Goal: Task Accomplishment & Management: Manage account settings

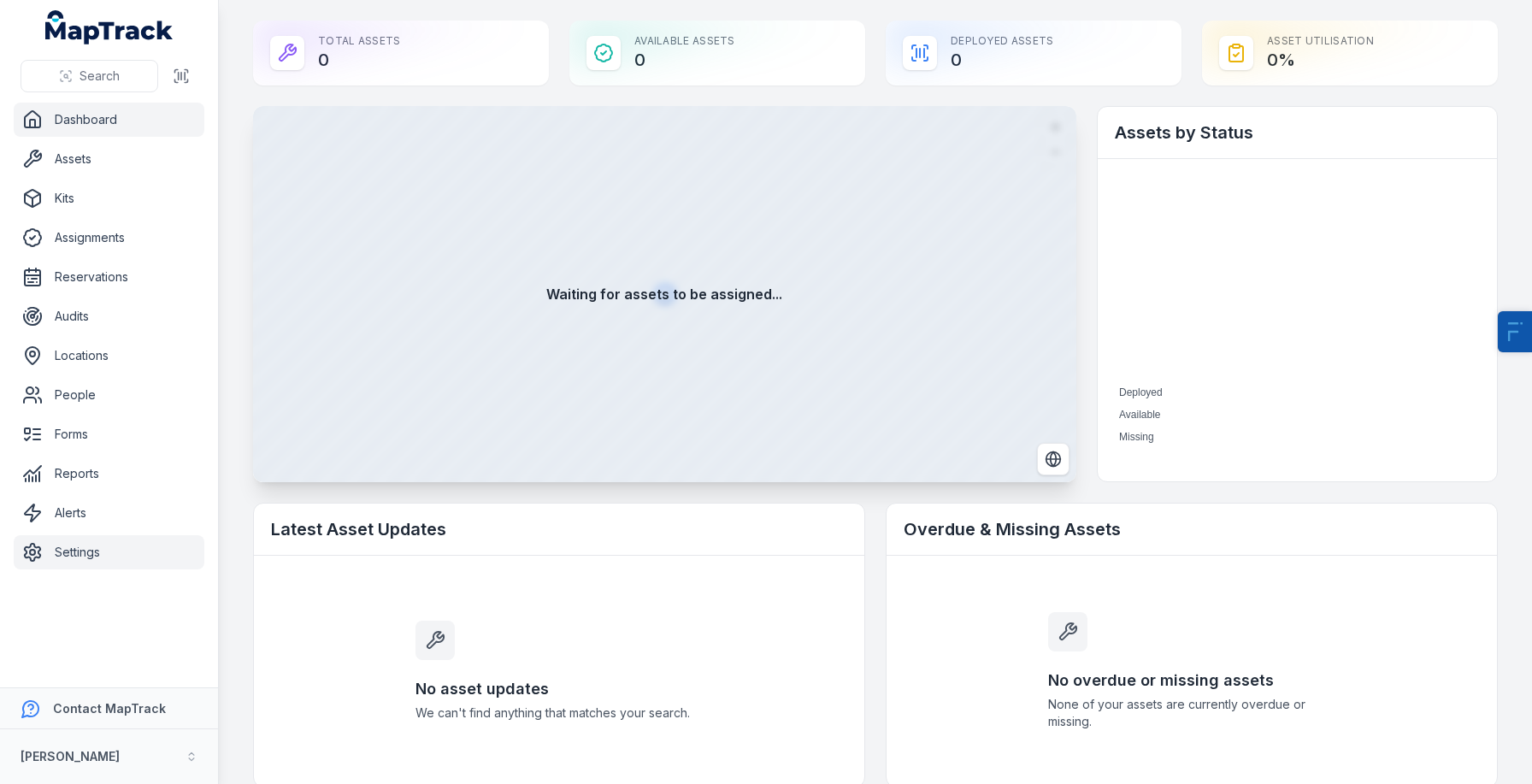
click at [99, 545] on link "Settings" at bounding box center [109, 552] width 191 height 34
click at [64, 513] on link "Alerts" at bounding box center [109, 512] width 191 height 34
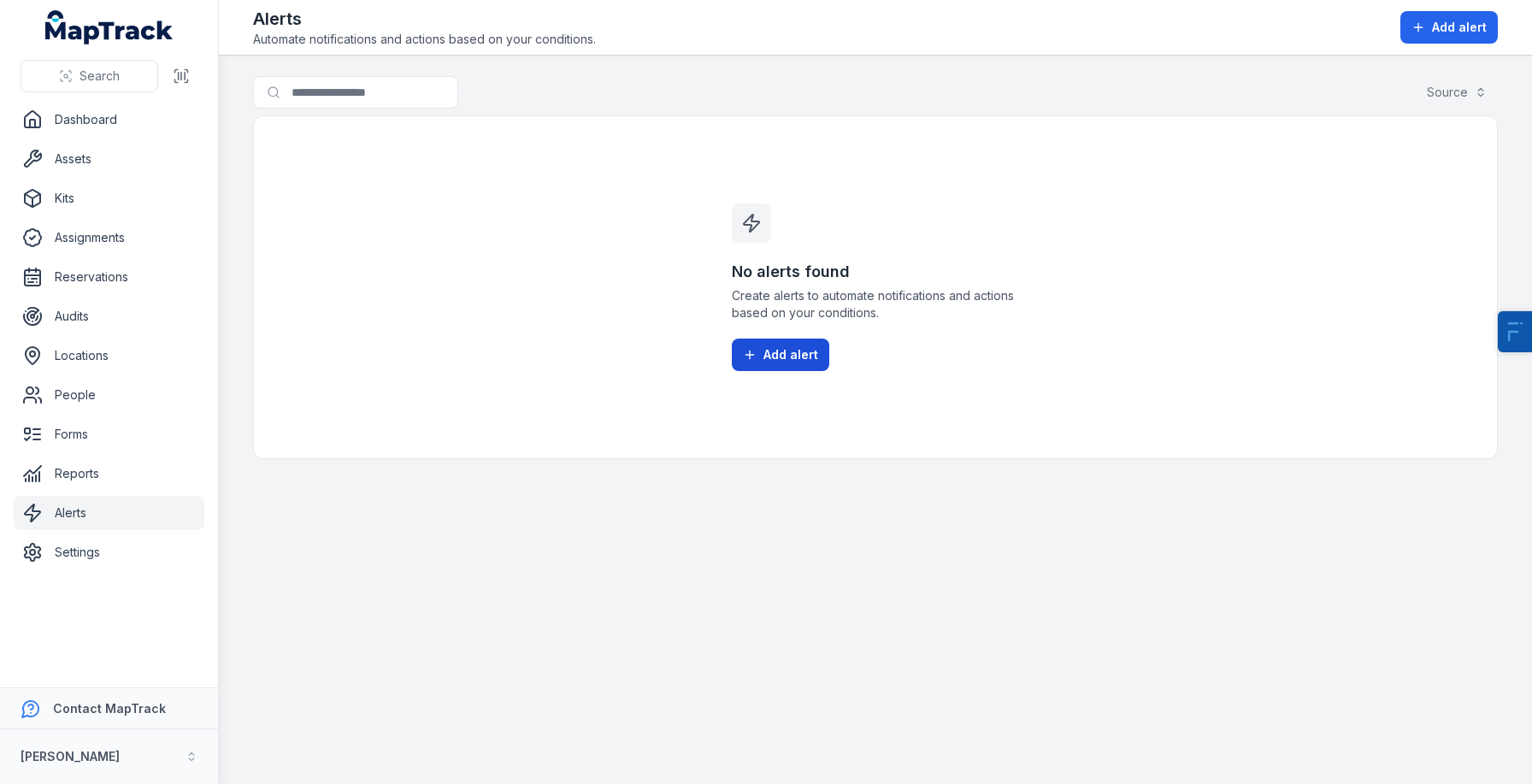
click at [784, 353] on span "Add alert" at bounding box center [791, 354] width 55 height 17
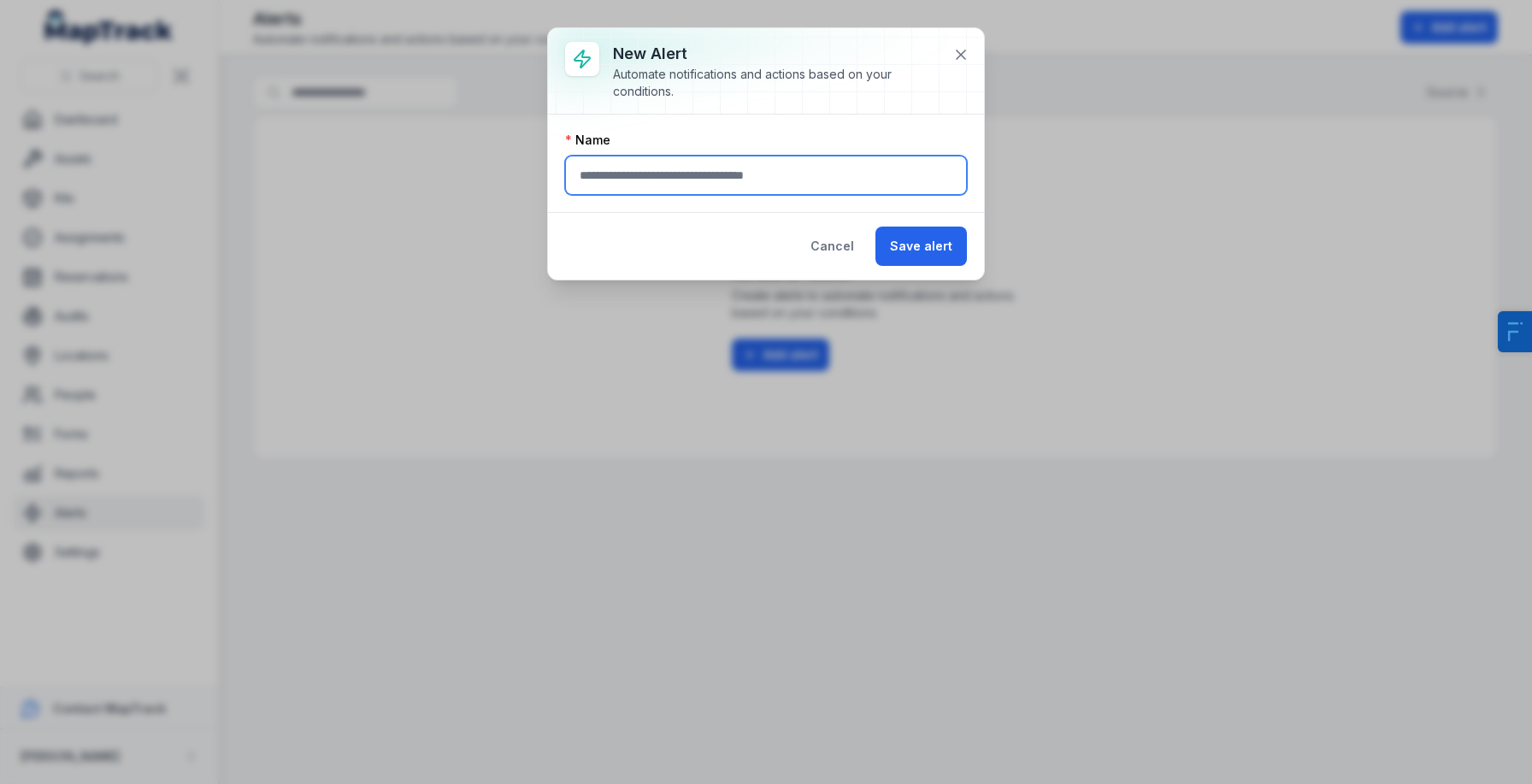
click at [739, 168] on input "text" at bounding box center [766, 174] width 402 height 39
type input "***"
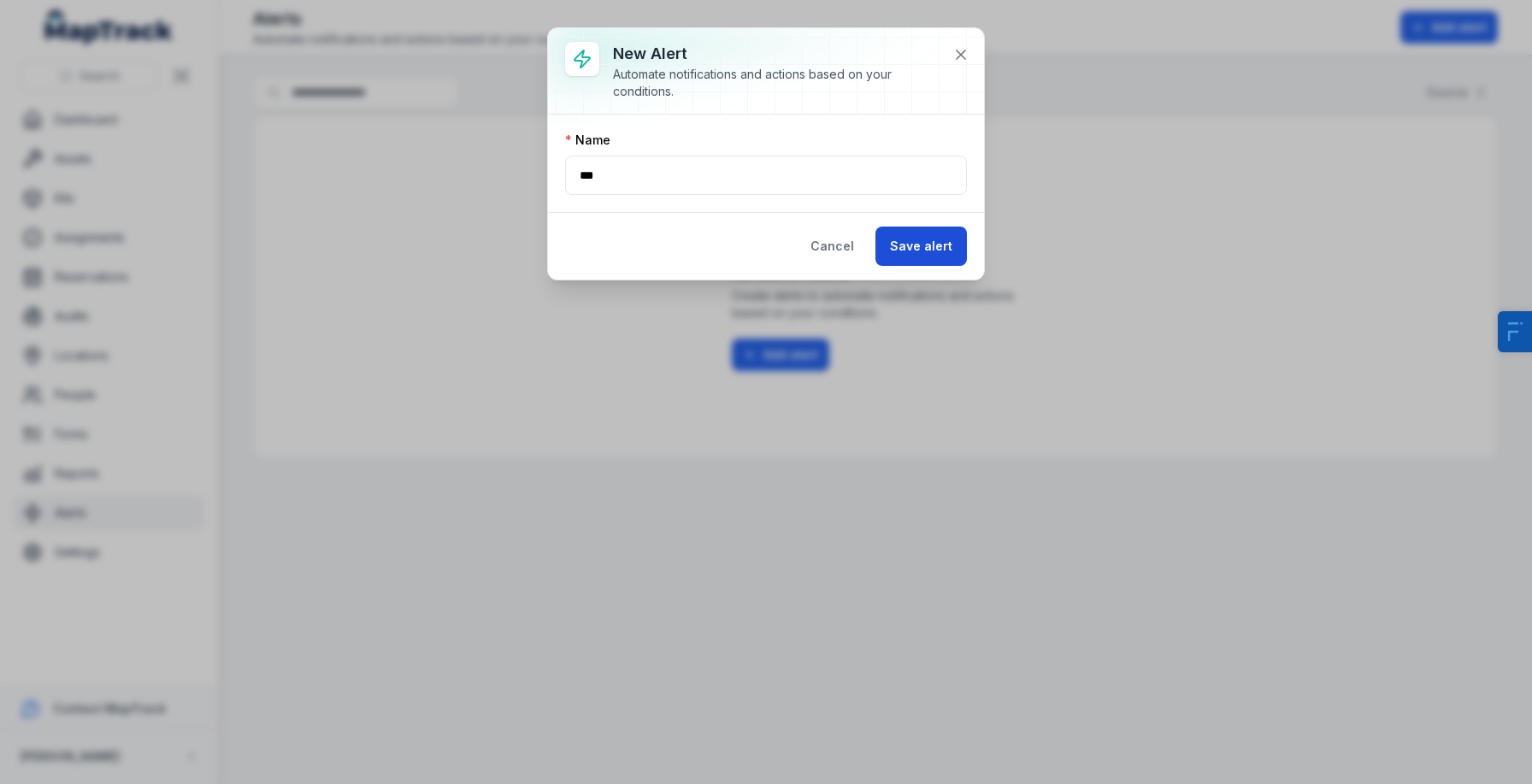
click at [957, 248] on button "Save alert" at bounding box center [921, 246] width 92 height 39
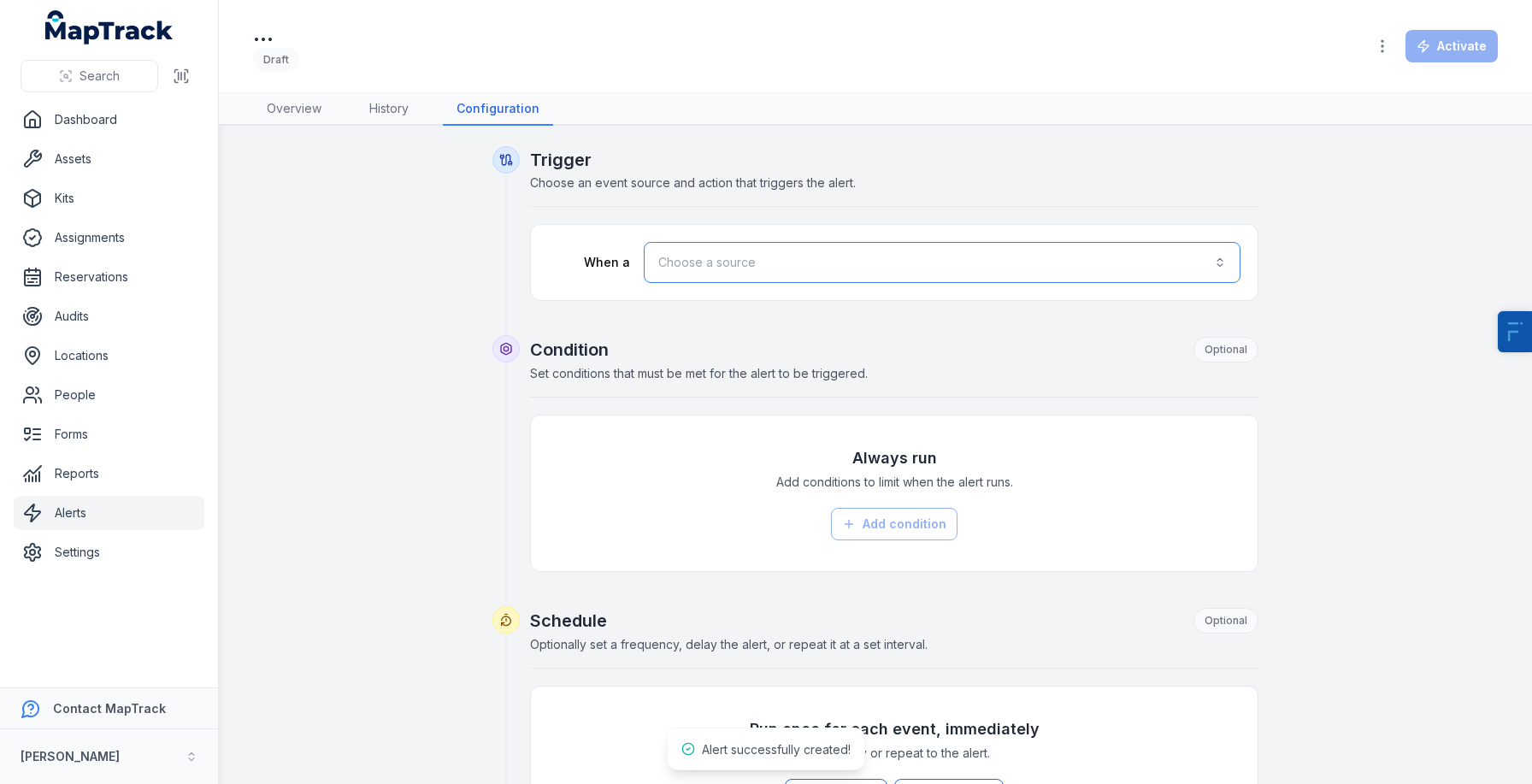
click at [702, 241] on button "Choose a source" at bounding box center [942, 262] width 597 height 41
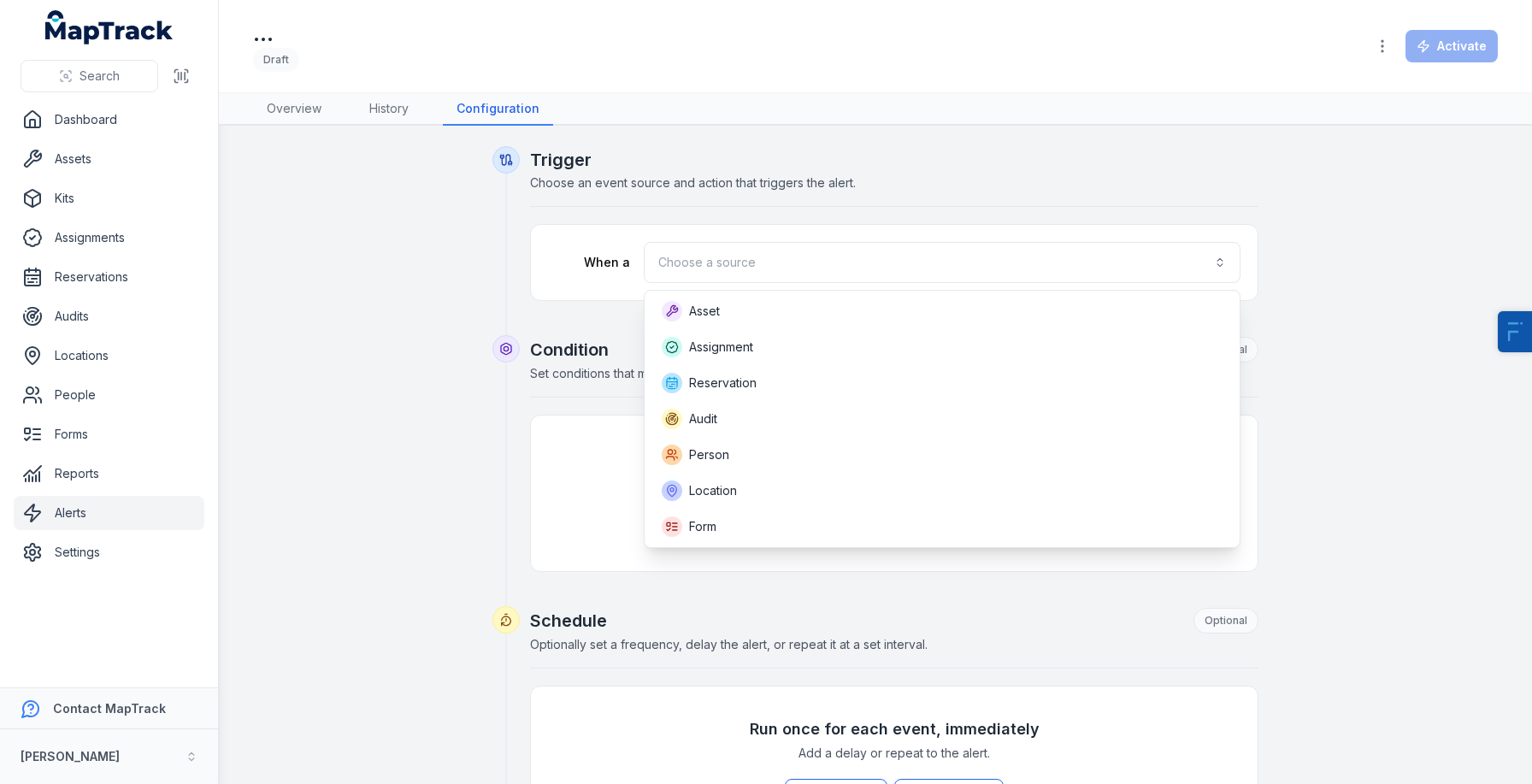
click at [258, 259] on div "Trigger Choose an event source and action that triggers the alert. When a Choos…" at bounding box center [875, 666] width 1245 height 1042
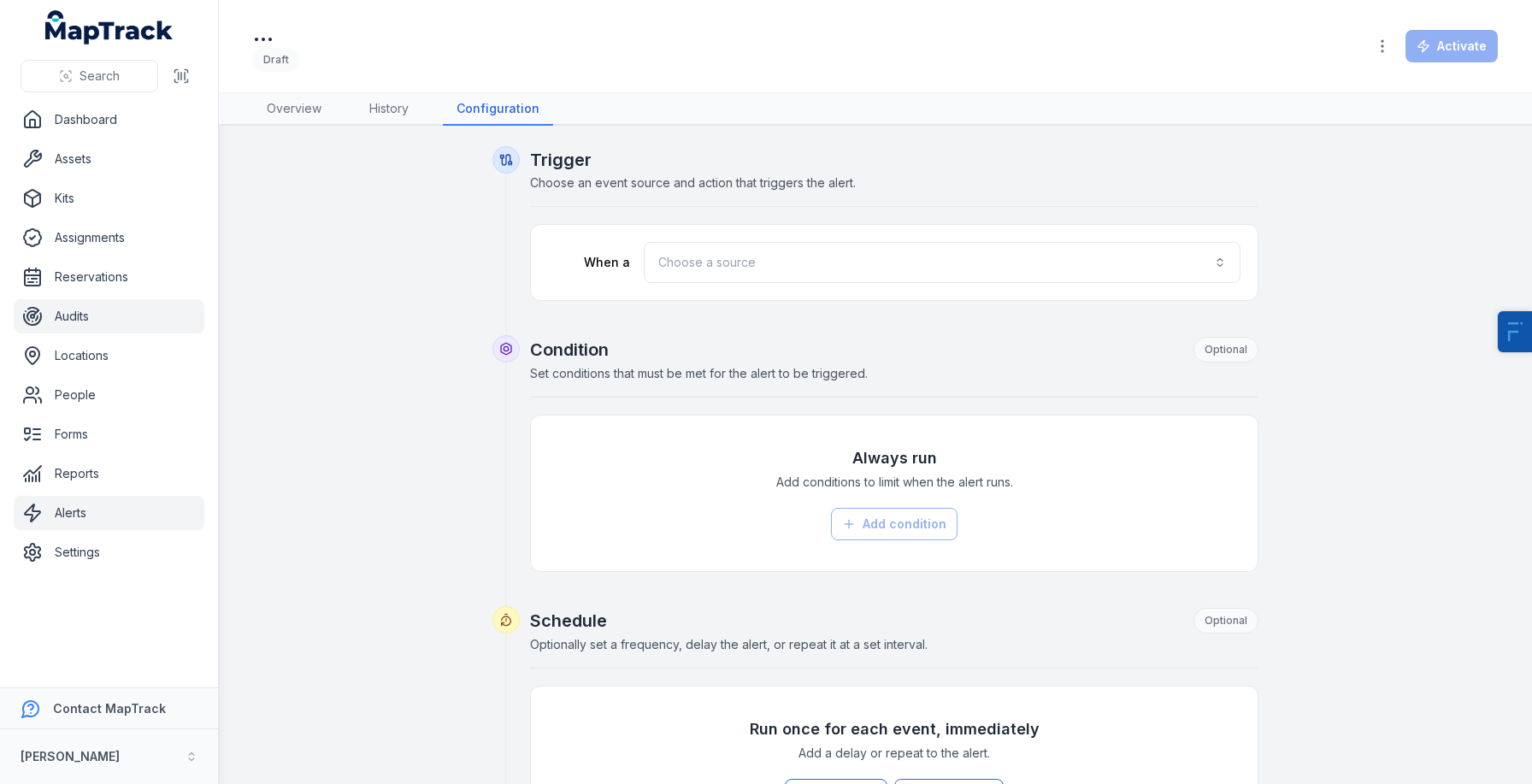
click at [110, 322] on link "Audits" at bounding box center [109, 316] width 191 height 34
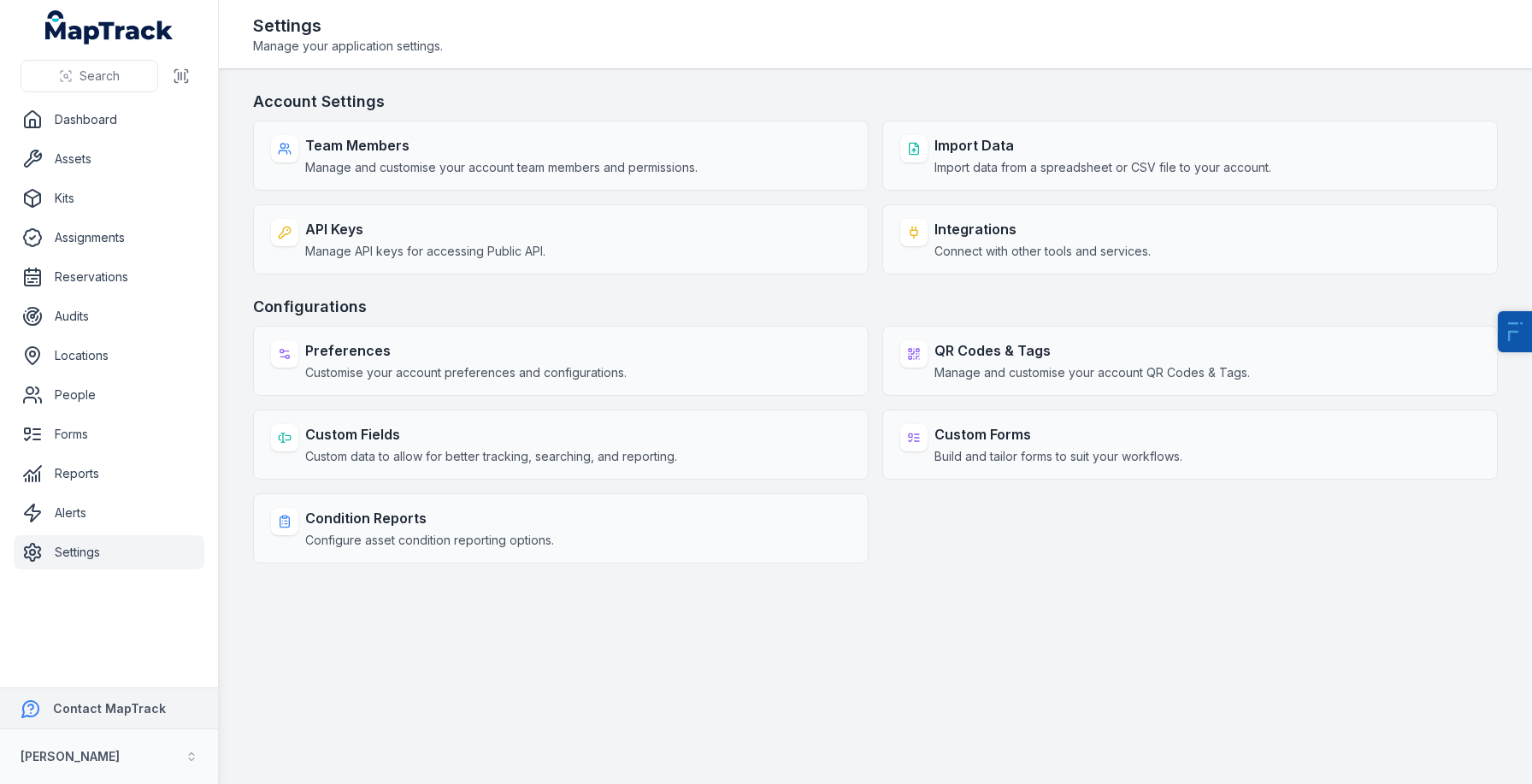
click at [107, 706] on strong "Contact MapTrack" at bounding box center [109, 708] width 113 height 15
click at [66, 755] on strong "[PERSON_NAME]" at bounding box center [70, 756] width 99 height 15
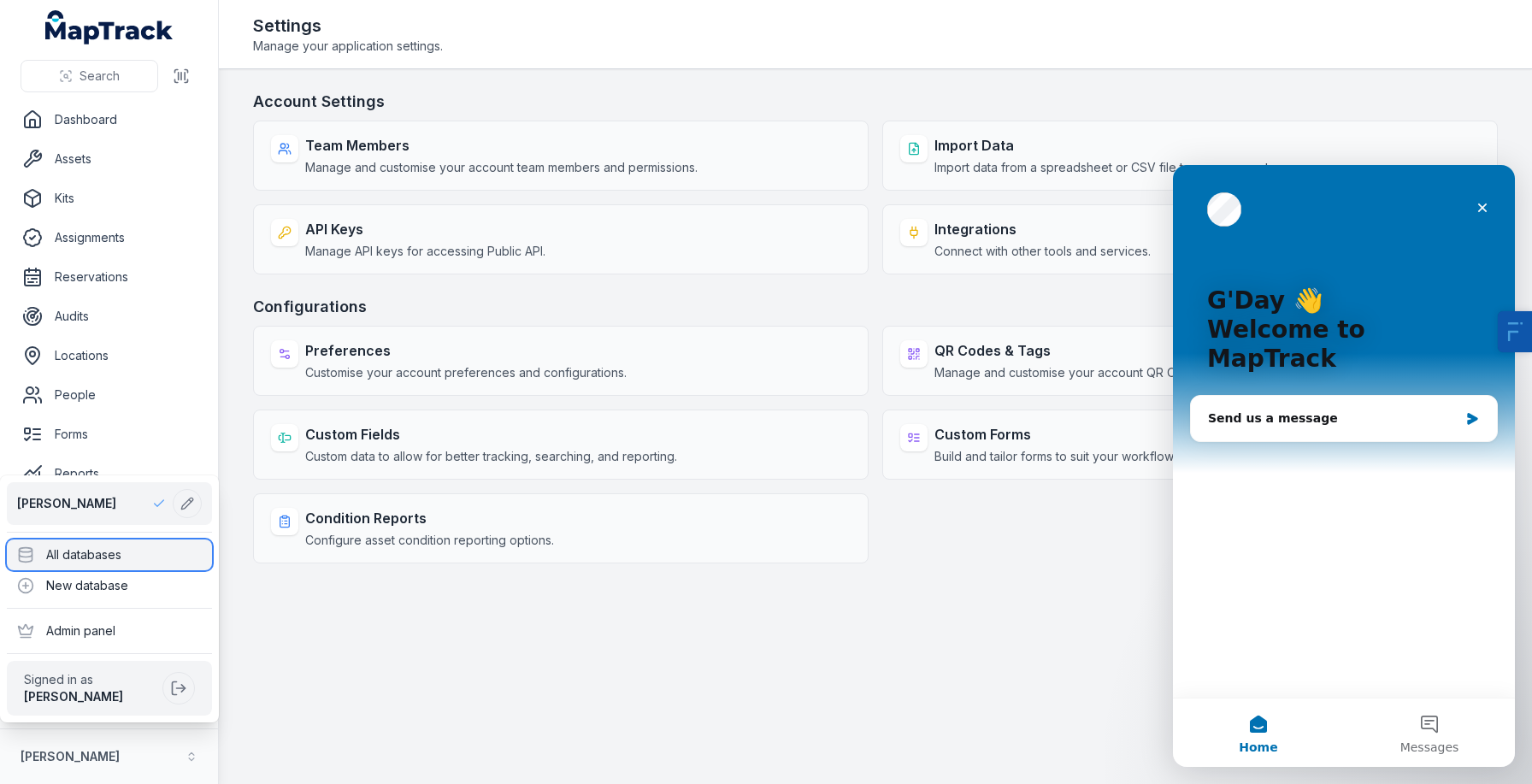
click at [152, 559] on div "All databases" at bounding box center [108, 554] width 205 height 31
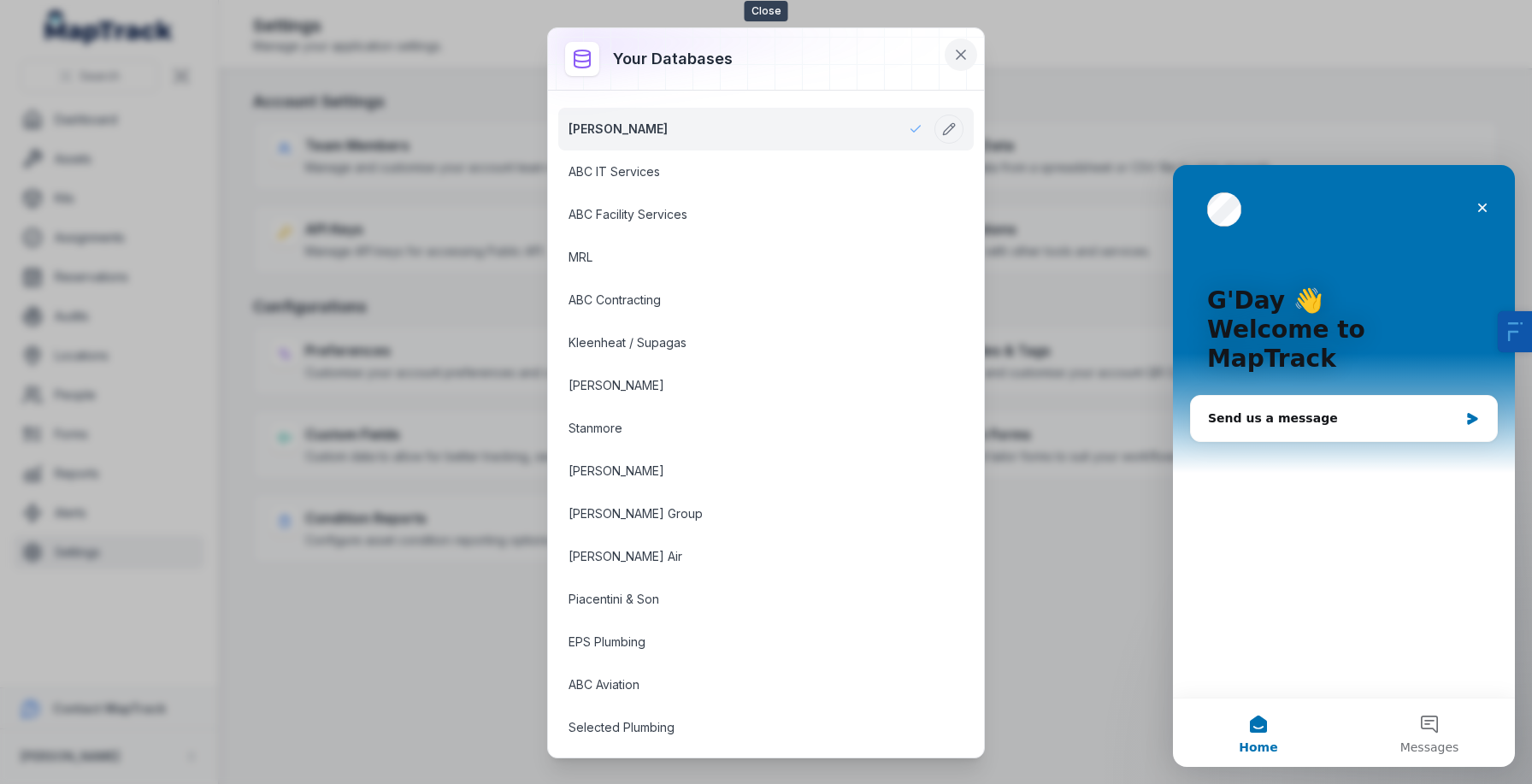
click at [961, 50] on icon at bounding box center [961, 54] width 17 height 17
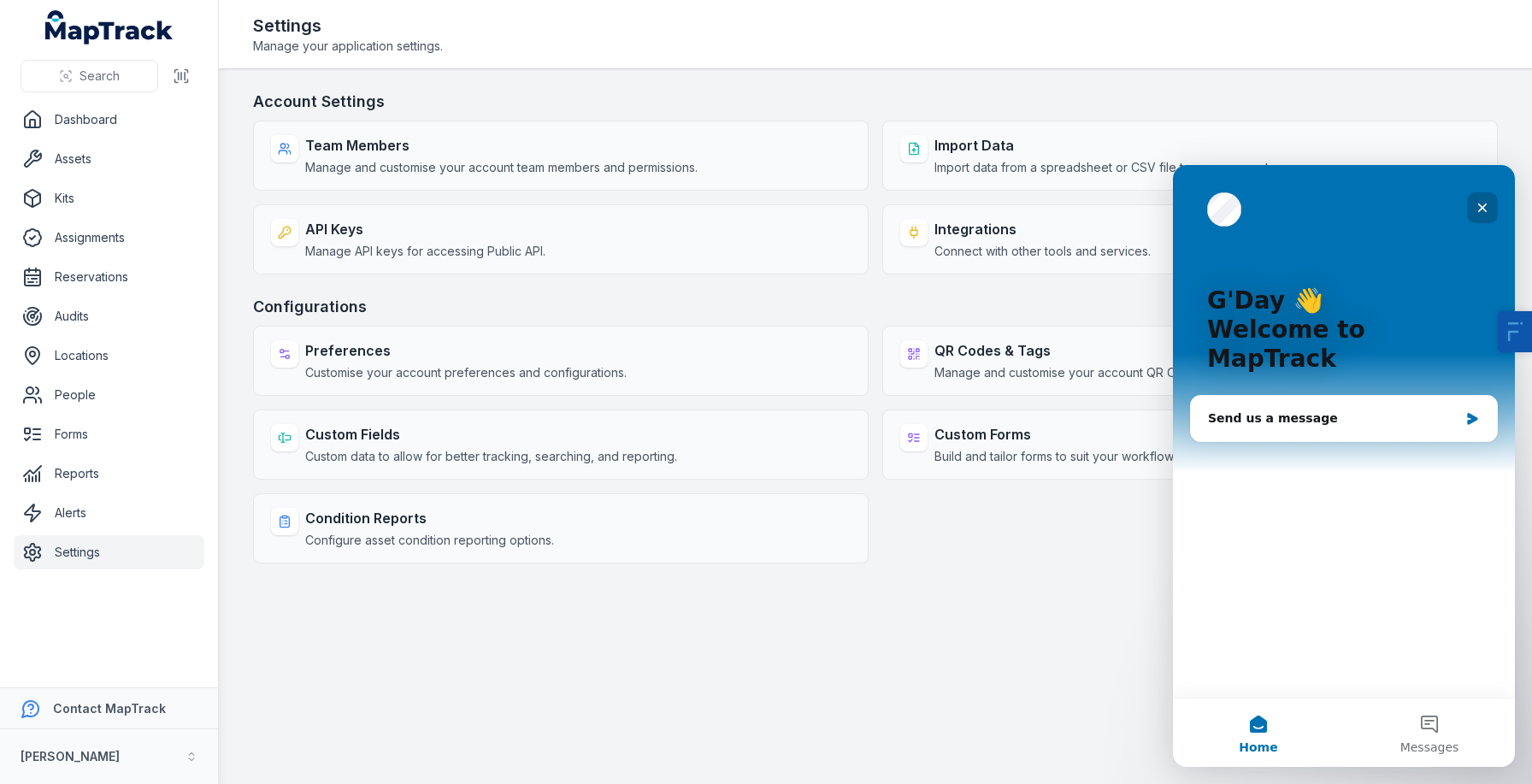
click at [1481, 199] on div "Close" at bounding box center [1483, 207] width 31 height 31
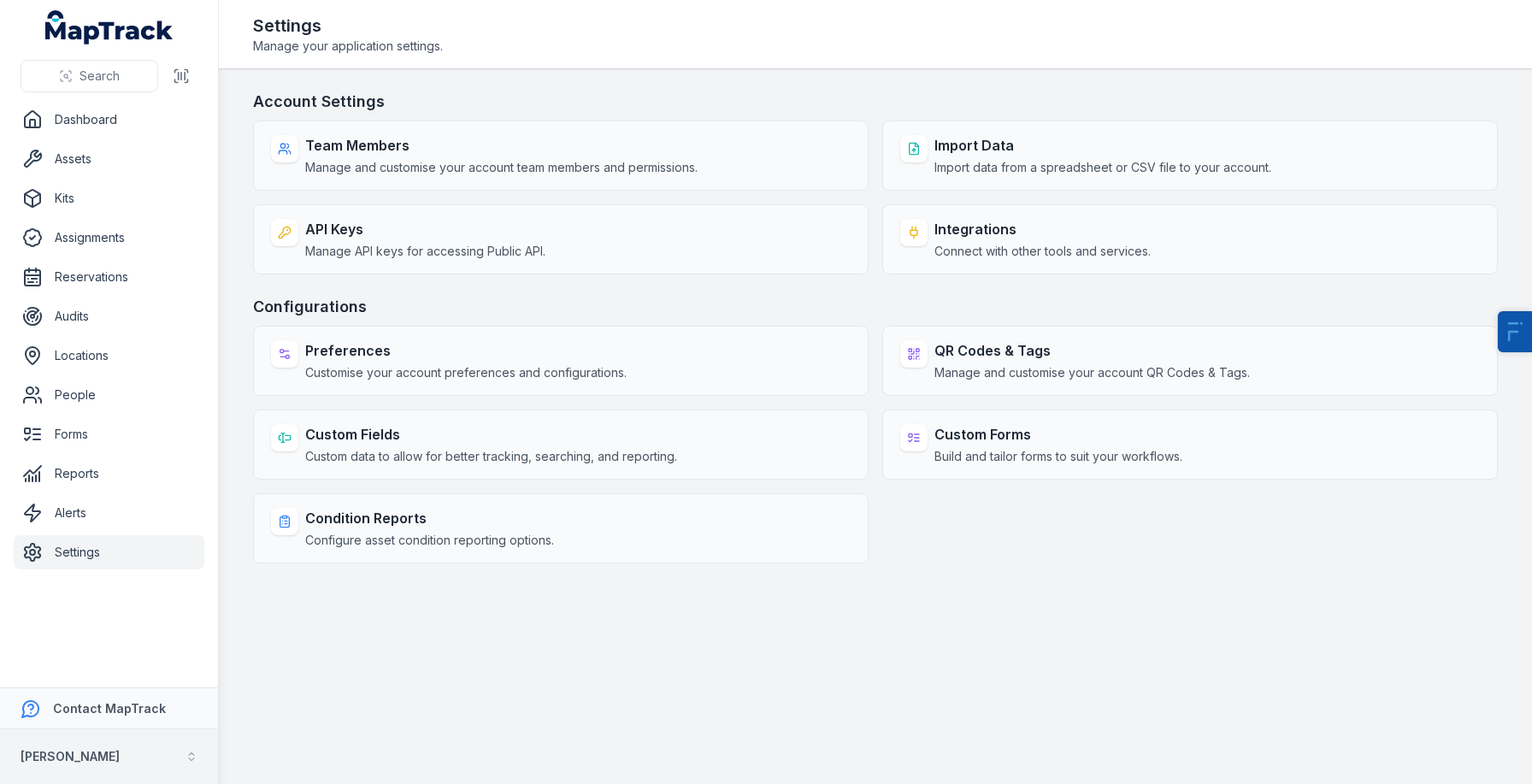
click at [93, 773] on button "[PERSON_NAME]" at bounding box center [108, 756] width 218 height 55
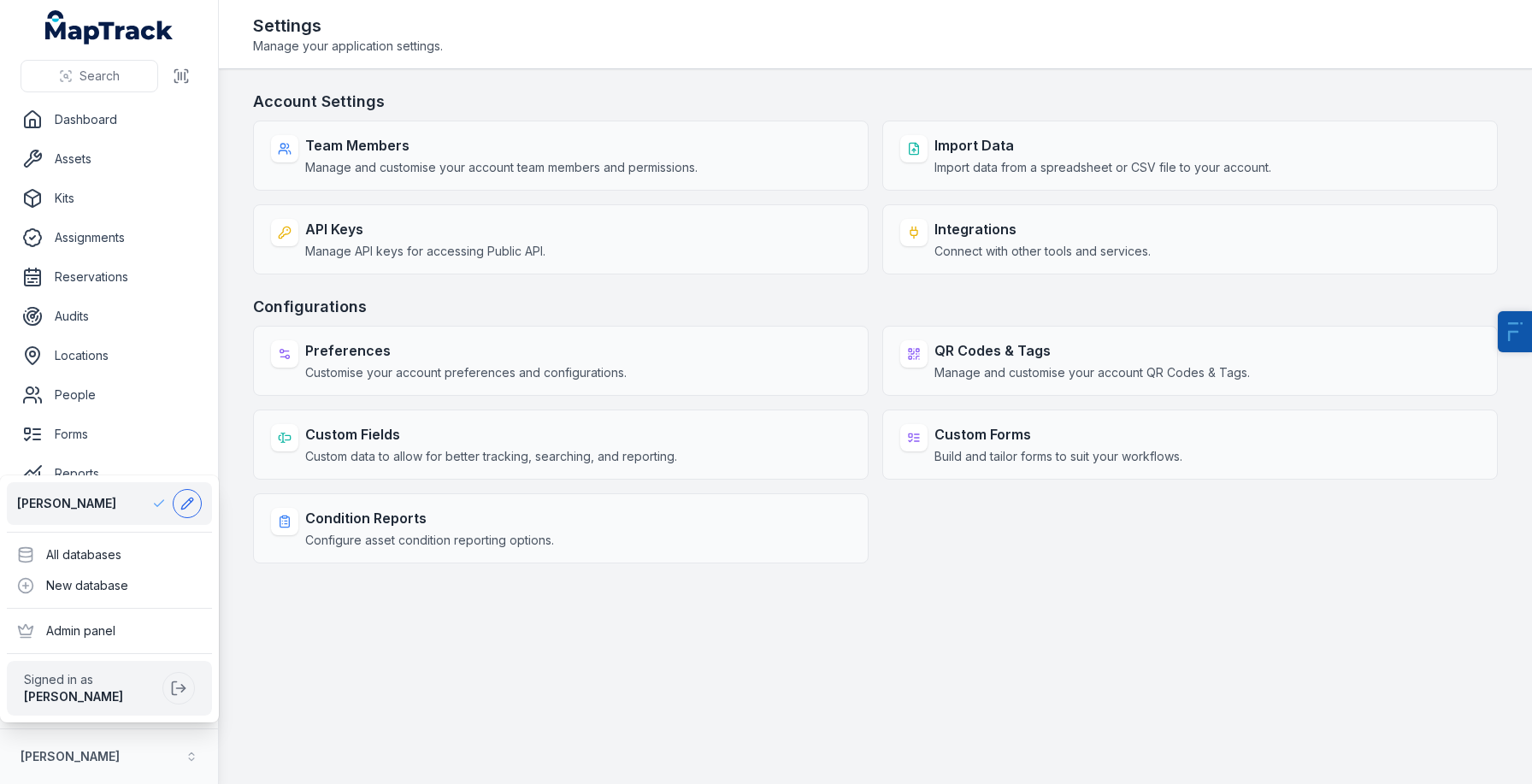
click at [183, 503] on icon at bounding box center [186, 503] width 14 height 14
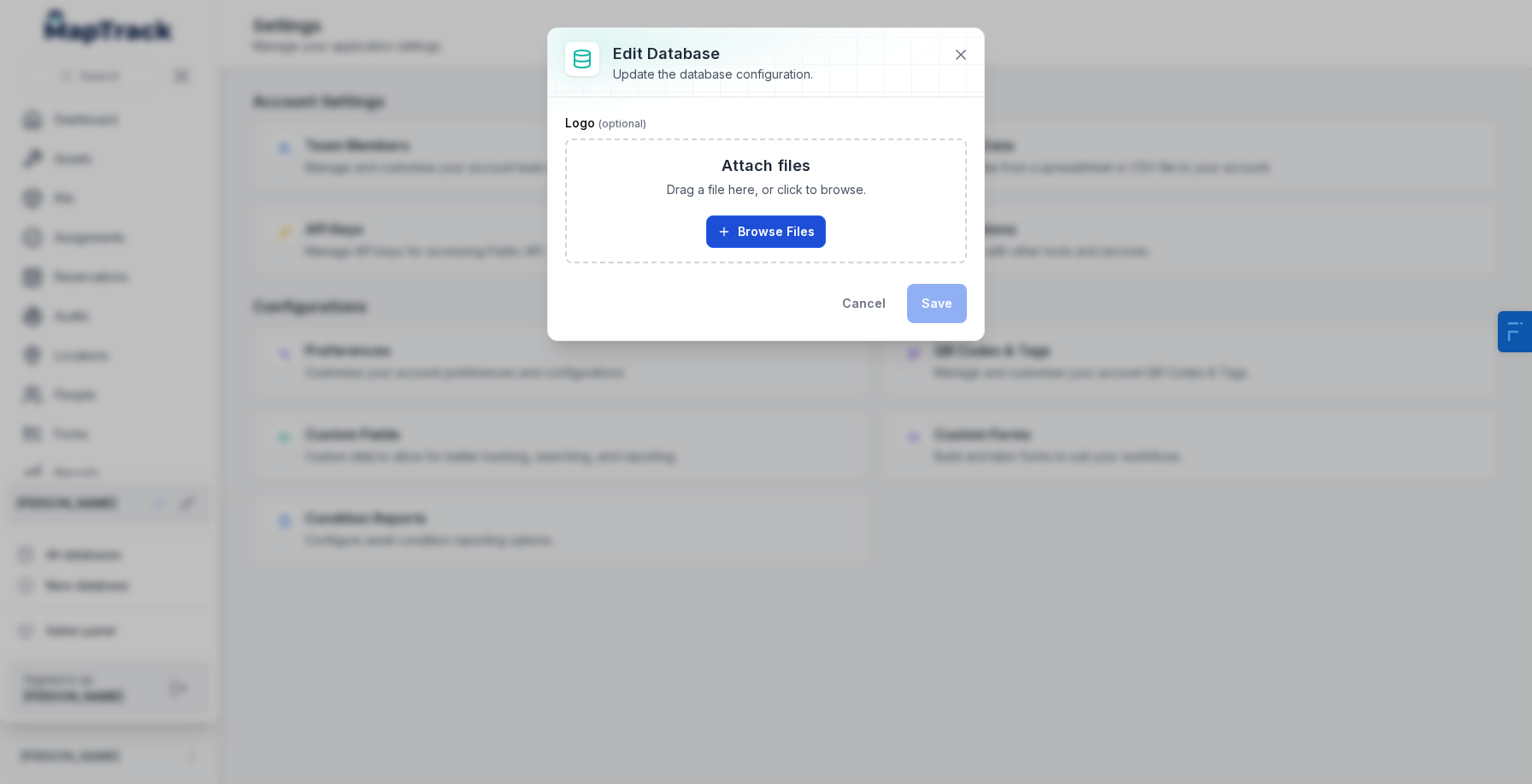
click at [773, 223] on button "Browse Files" at bounding box center [766, 231] width 119 height 32
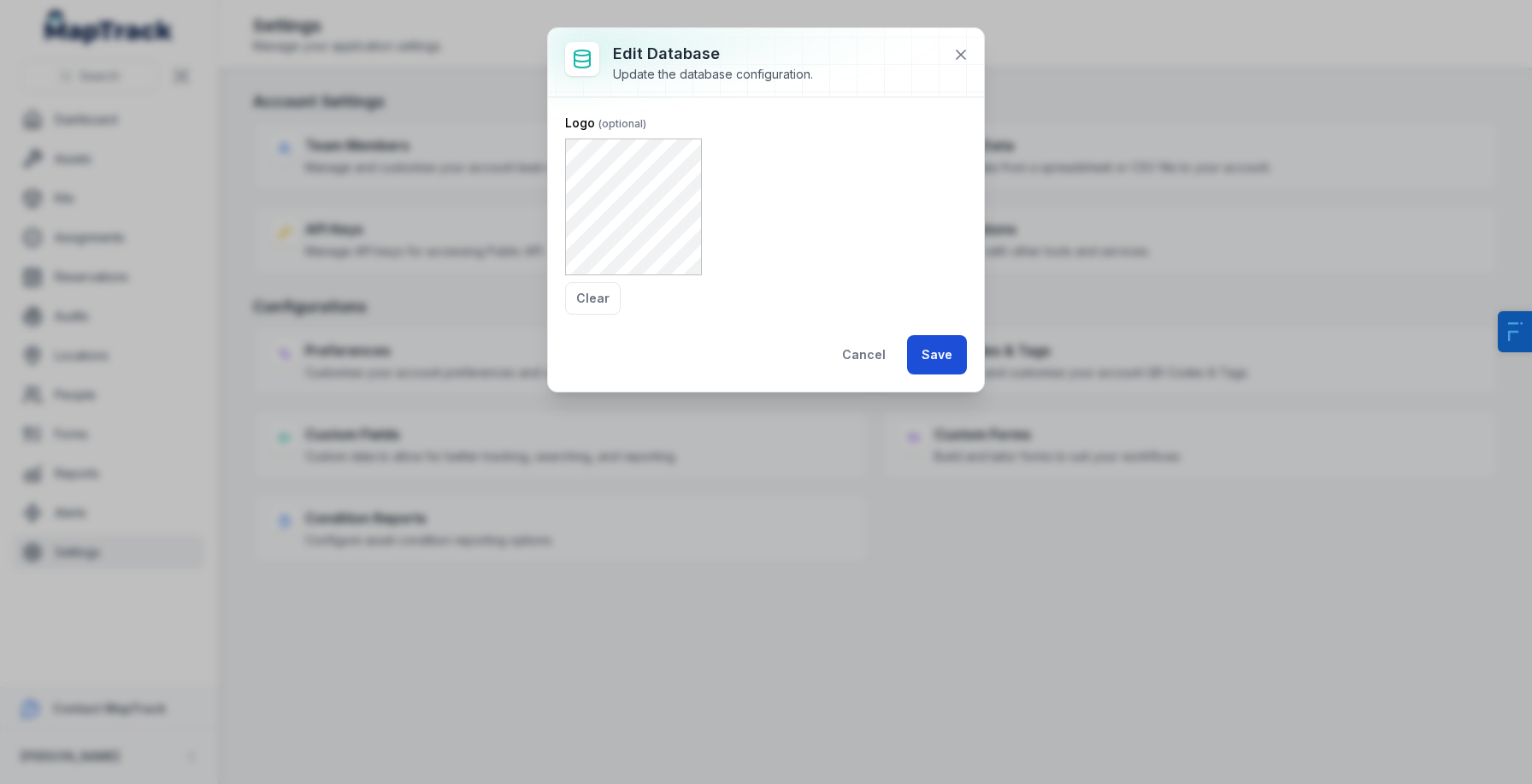
click at [927, 352] on button "Save" at bounding box center [937, 354] width 60 height 39
